Goal: Task Accomplishment & Management: Manage account settings

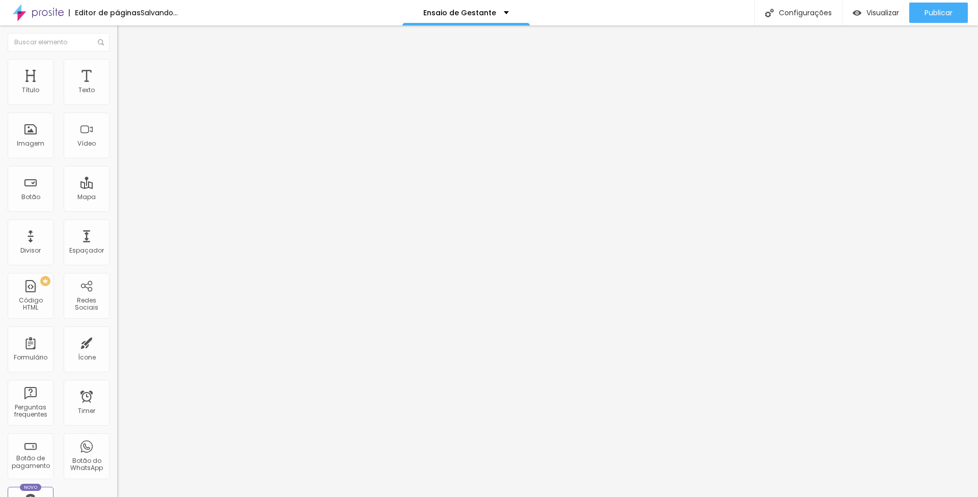
click at [117, 88] on span "Trocar imagem" at bounding box center [145, 83] width 56 height 9
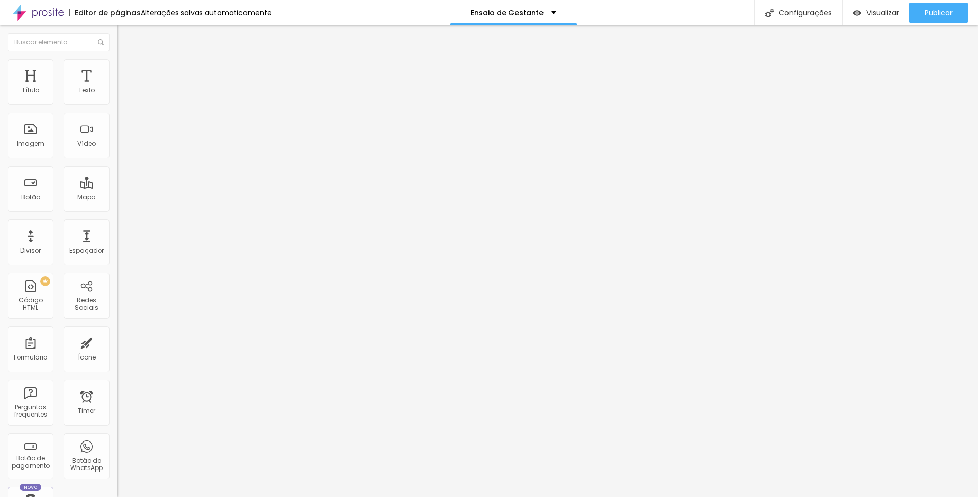
click at [117, 88] on span "Trocar imagem" at bounding box center [145, 83] width 56 height 9
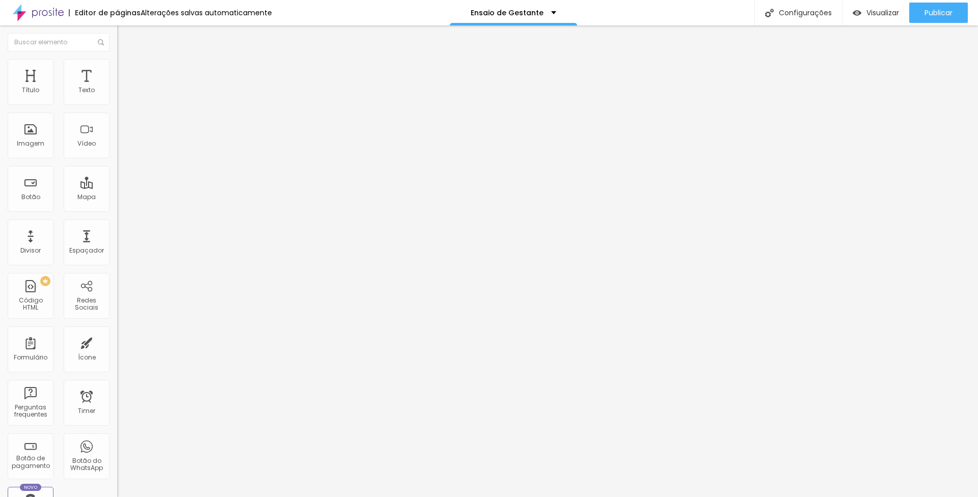
click at [907, 11] on icon "button" at bounding box center [903, 13] width 12 height 12
